Goal: Share content: Share content

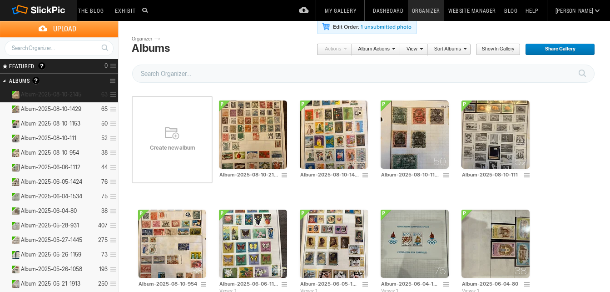
click at [60, 91] on span "Album-2025-08-10-2145" at bounding box center [51, 94] width 60 height 7
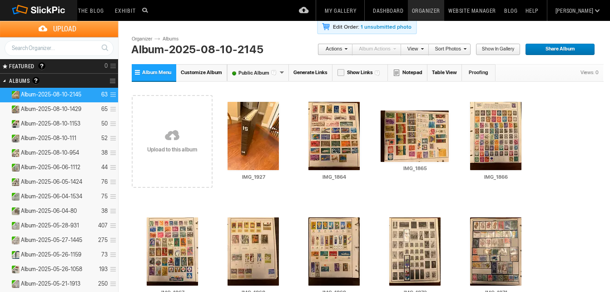
click at [307, 71] on link "Generate Links" at bounding box center [311, 72] width 44 height 17
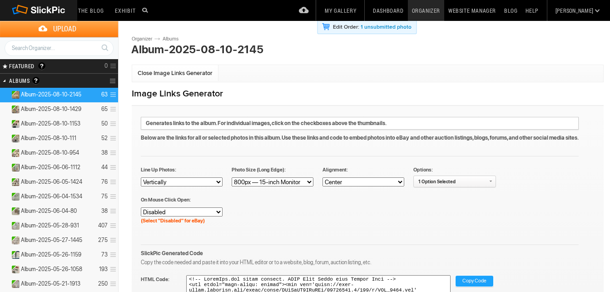
click at [478, 280] on span "Copy Code" at bounding box center [475, 281] width 24 height 12
